Goal: Check status

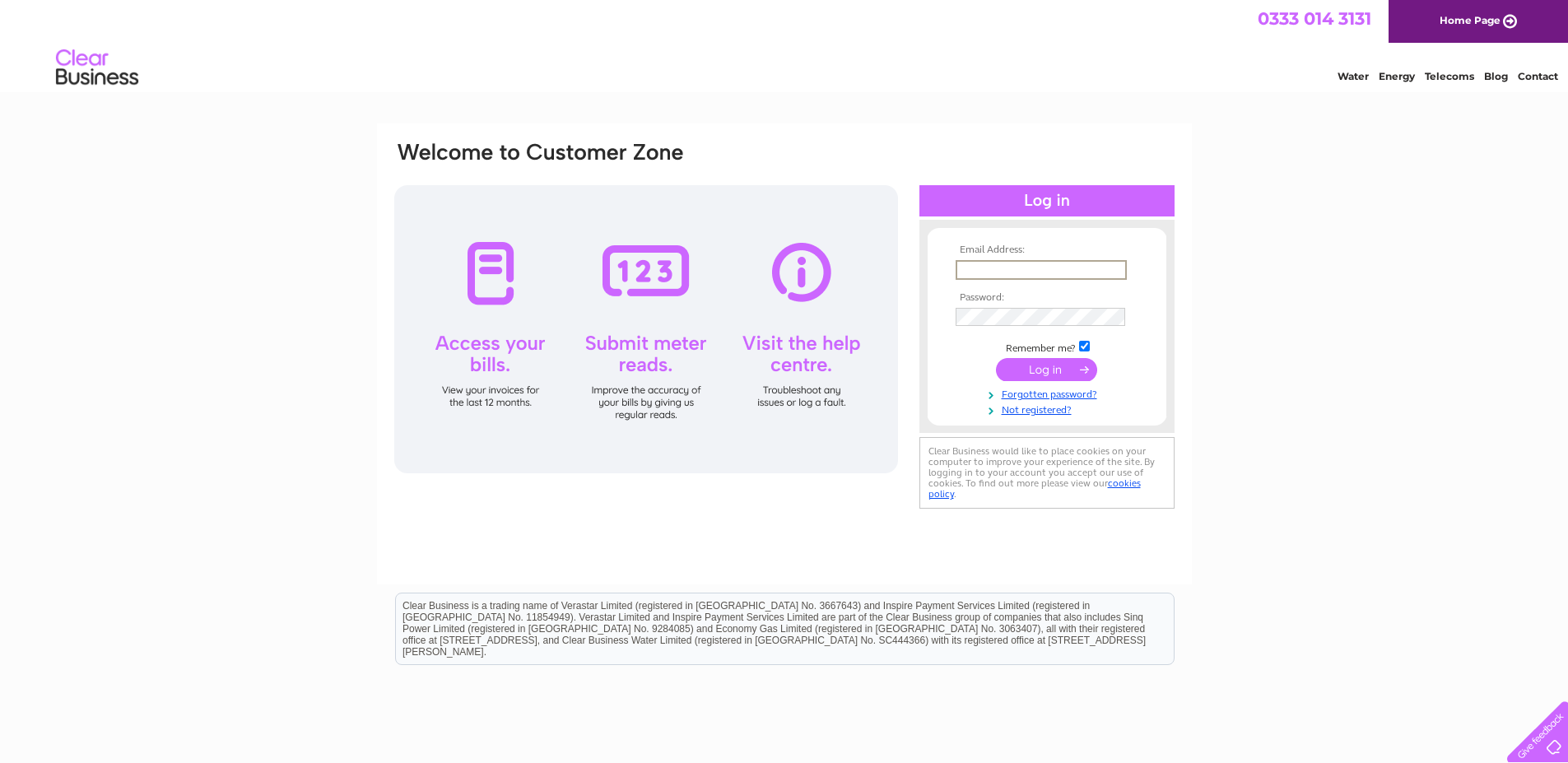
type input "[EMAIL_ADDRESS][DOMAIN_NAME]"
click at [1032, 376] on input "submit" at bounding box center [1047, 369] width 101 height 23
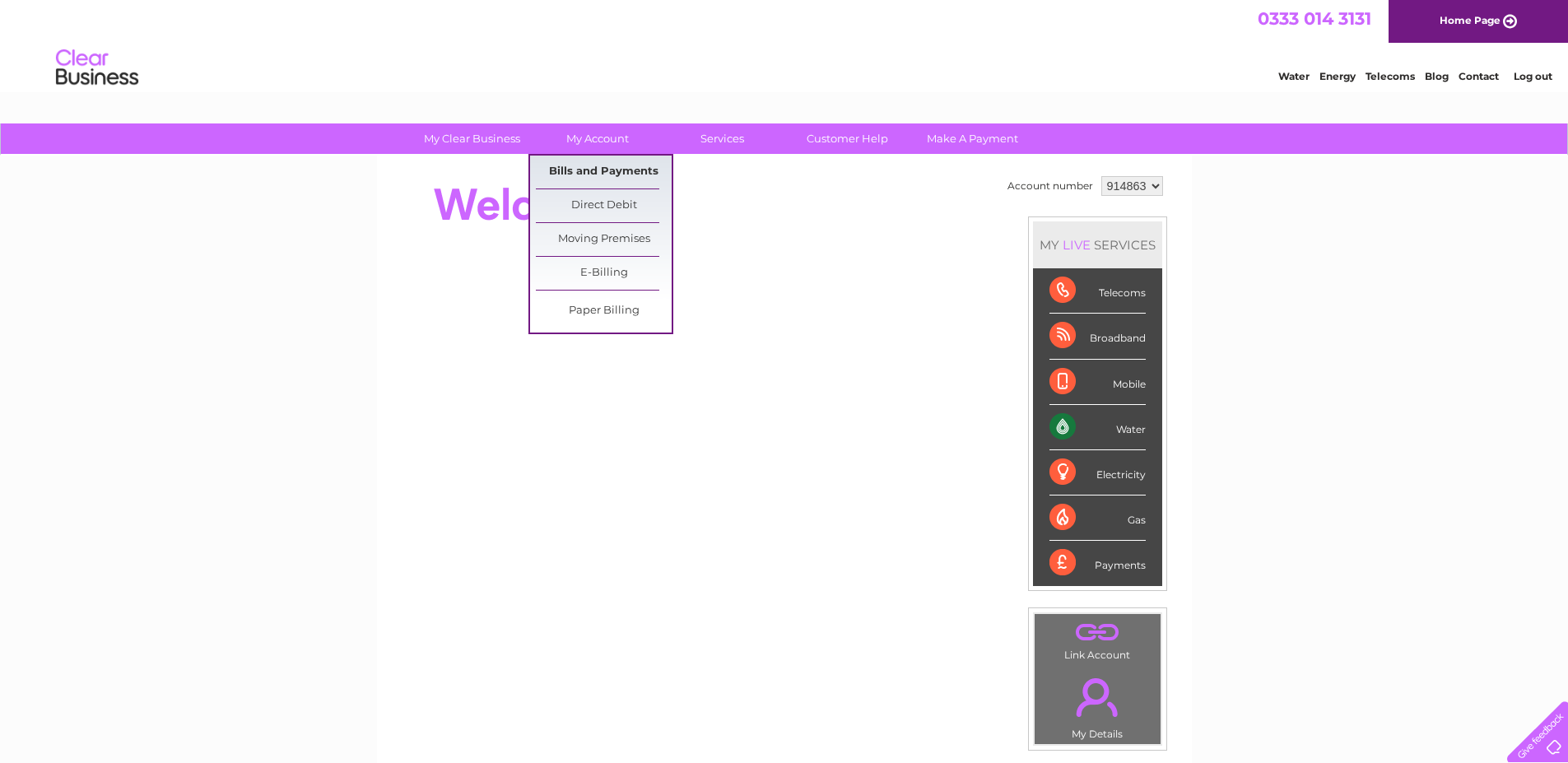
click at [602, 165] on link "Bills and Payments" at bounding box center [604, 172] width 136 height 33
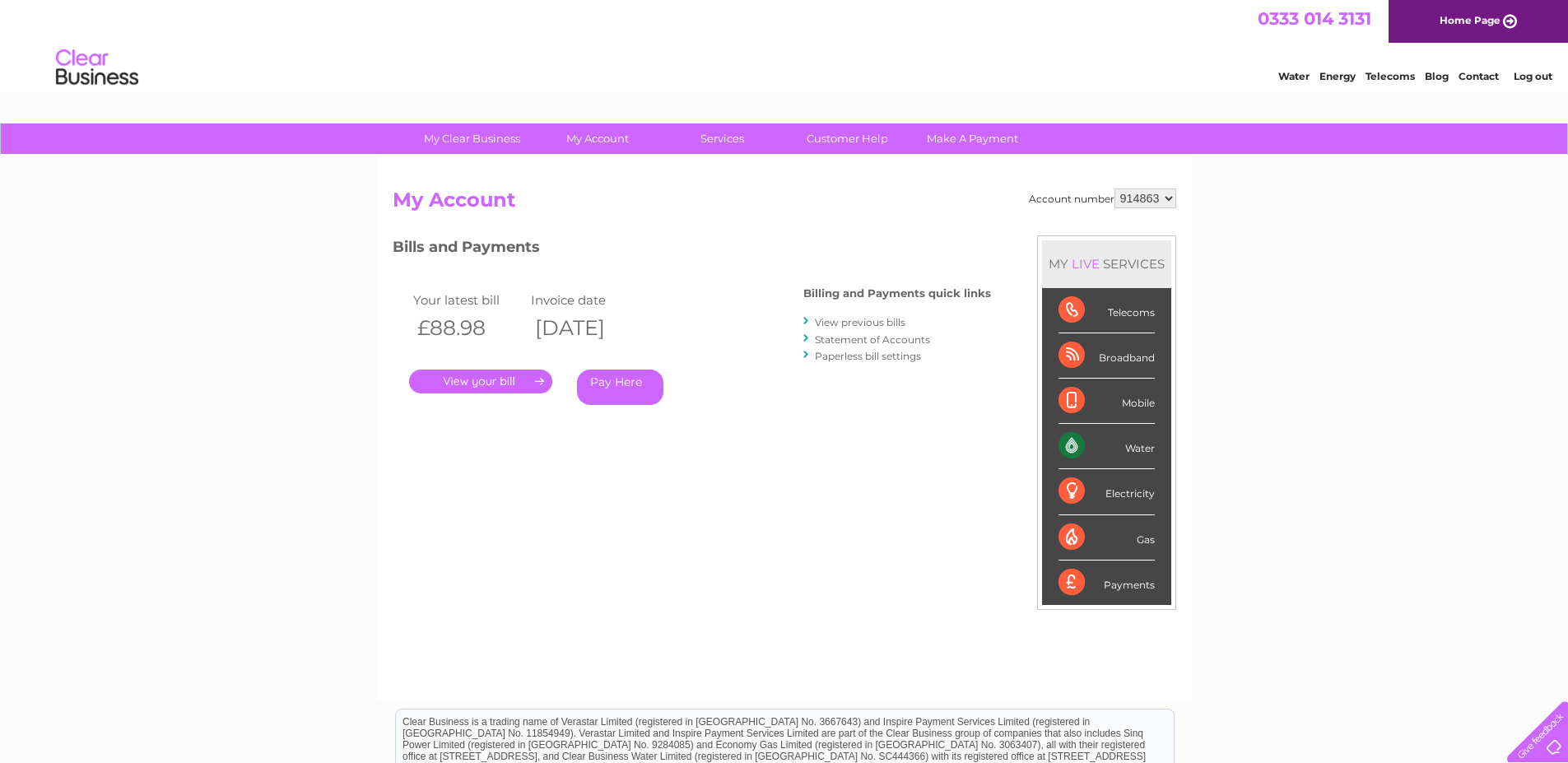
click at [845, 340] on link "Statement of Accounts" at bounding box center [873, 340] width 115 height 12
